Goal: Task Accomplishment & Management: Manage account settings

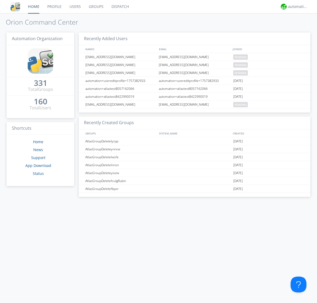
click at [75, 7] on link "Users" at bounding box center [75, 6] width 19 height 13
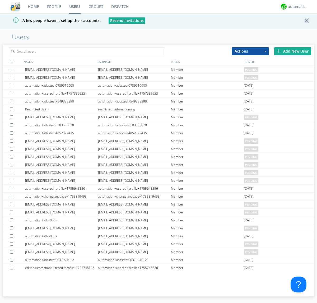
click at [293, 51] on div "Add New User" at bounding box center [292, 51] width 37 height 8
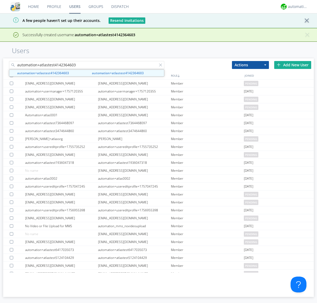
type input "automation+atlastest4142364603"
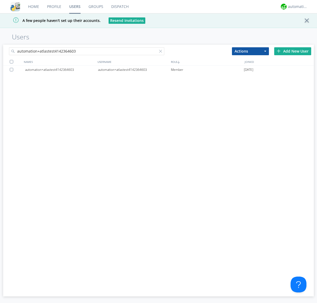
click at [12, 70] on div at bounding box center [12, 69] width 5 height 3
click at [251, 51] on button "Actions" at bounding box center [250, 51] width 37 height 8
click at [0, 0] on link "Edit Settings" at bounding box center [0, 0] width 0 height 0
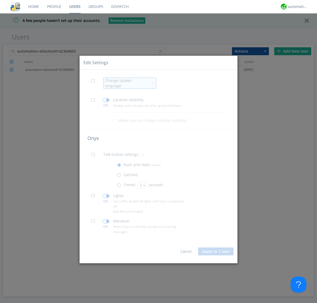
click at [95, 84] on span at bounding box center [94, 82] width 7 height 7
click at [0, 0] on input "checkbox" at bounding box center [0, 0] width 0 height 0
click at [127, 83] on div "Change spoken language" at bounding box center [127, 83] width 44 height 11
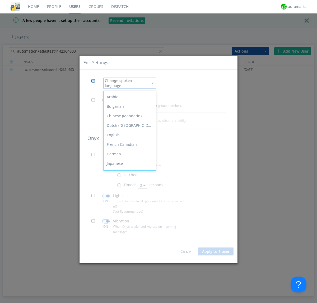
click at [128, 225] on div "Spanish" at bounding box center [130, 230] width 52 height 10
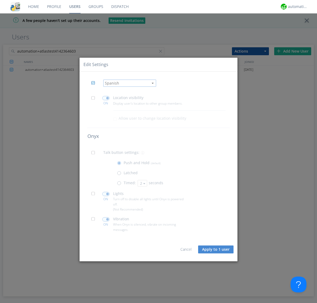
click at [216, 250] on button "Apply to 1 user" at bounding box center [215, 250] width 35 height 8
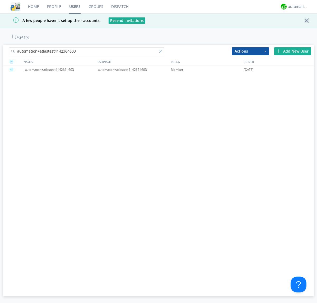
click at [162, 52] on div at bounding box center [161, 52] width 5 height 5
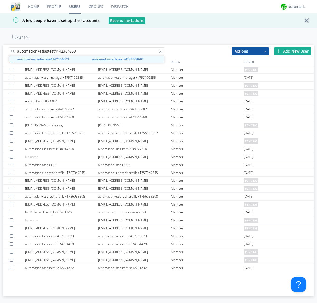
type input "automation+atlastest4142364603"
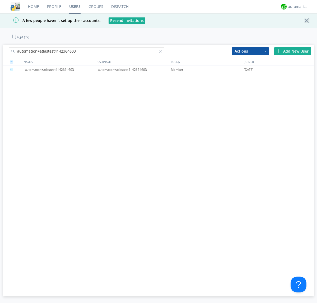
click at [134, 70] on div "automation+atlastest4142364603" at bounding box center [134, 70] width 73 height 8
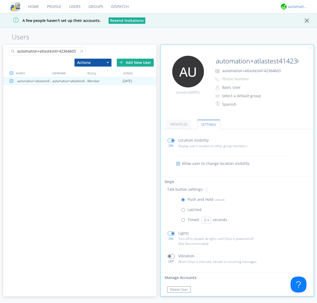
click at [297, 7] on div "automation+atlas" at bounding box center [298, 6] width 20 height 5
